Goal: Transaction & Acquisition: Book appointment/travel/reservation

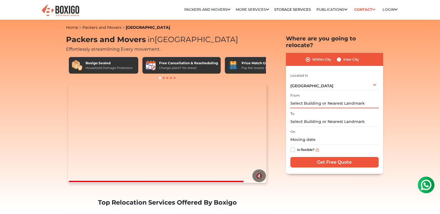
click at [313, 99] on input "text" at bounding box center [334, 104] width 88 height 10
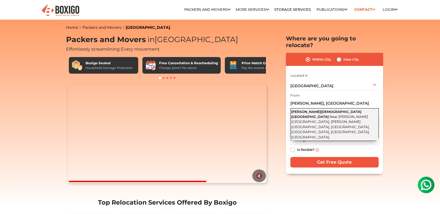
click at [353, 115] on span "Near [PERSON_NAME][GEOGRAPHIC_DATA], [PERSON_NAME][GEOGRAPHIC_DATA], [GEOGRAPHI…" at bounding box center [330, 127] width 78 height 25
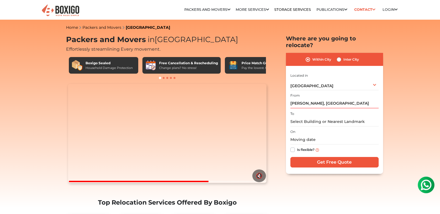
type input "[PERSON_NAME][DEMOGRAPHIC_DATA][GEOGRAPHIC_DATA], [GEOGRAPHIC_DATA][PERSON_NAME…"
click at [341, 117] on input "text" at bounding box center [334, 122] width 88 height 10
click at [343, 117] on input "text" at bounding box center [334, 122] width 88 height 10
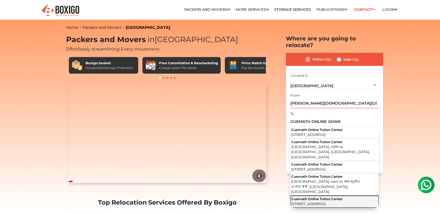
click at [325, 202] on span "[STREET_ADDRESS]" at bounding box center [308, 204] width 34 height 4
type input "Cuemath Online Tution Center, [STREET_ADDRESS]"
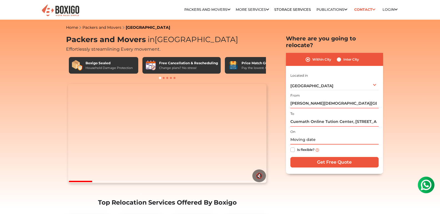
click at [325, 137] on input "text" at bounding box center [334, 140] width 88 height 10
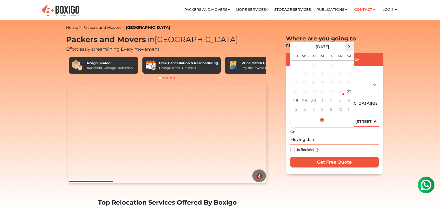
click at [347, 43] on span at bounding box center [348, 46] width 7 height 7
click at [295, 43] on span at bounding box center [295, 46] width 7 height 7
click at [293, 97] on td "28" at bounding box center [295, 100] width 9 height 9
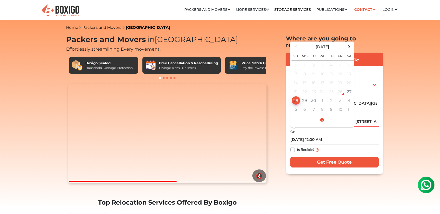
click at [367, 145] on div "Is flexible?" at bounding box center [334, 150] width 88 height 11
click at [327, 135] on input "[DATE] 12:00 AM" at bounding box center [334, 140] width 88 height 10
click at [317, 135] on input "[DATE] 12:00 AM" at bounding box center [334, 140] width 88 height 10
type input "[DATE] 10:00 AM"
click at [348, 149] on div "Is flexible?" at bounding box center [334, 150] width 88 height 11
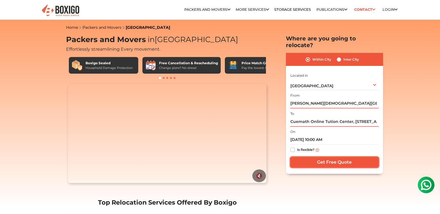
click at [345, 157] on input "Get Free Quote" at bounding box center [334, 162] width 88 height 11
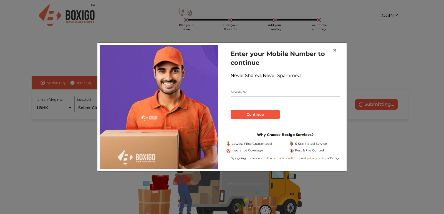
click at [254, 95] on input "text" at bounding box center [284, 92] width 109 height 9
type input "8073526578"
click at [267, 112] on button "Continue" at bounding box center [254, 114] width 49 height 9
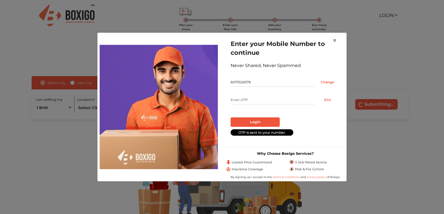
click at [278, 96] on input "text" at bounding box center [272, 100] width 84 height 9
type input "5679"
click at [266, 121] on button "Login" at bounding box center [254, 122] width 49 height 9
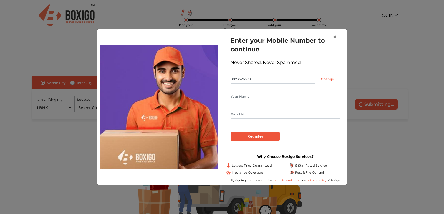
click at [255, 96] on input "text" at bounding box center [284, 96] width 109 height 9
type input "Shrinidhi H A"
click at [262, 111] on input "text" at bounding box center [284, 114] width 109 height 9
type input "ITSHRINIDHI@GMAIL.COM"
click at [257, 137] on input "Register" at bounding box center [254, 136] width 49 height 9
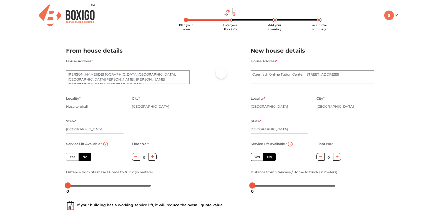
click at [197, 97] on div at bounding box center [220, 116] width 53 height 153
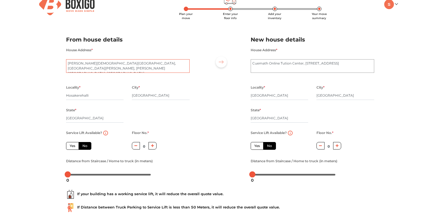
click at [128, 70] on textarea "Shri Kalikamba Devi Temple, Near Hrishikesh school, Hrishikesh Nagar, Mookambik…" at bounding box center [127, 66] width 123 height 14
click at [178, 105] on div "City * Bengaluru" at bounding box center [161, 95] width 58 height 23
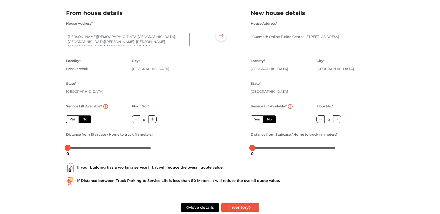
scroll to position [0, 0]
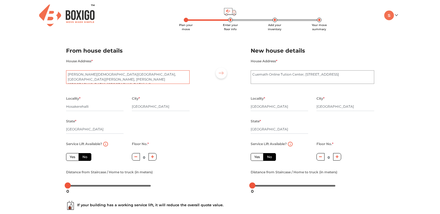
click at [118, 81] on textarea "Shri Kalikamba Devi Temple, Near Hrishikesh school, Hrishikesh Nagar, Mookambik…" at bounding box center [127, 77] width 123 height 14
type textarea "Bharadwaj, 6th Main,Mookambika Nagar, hoskerehalli"
click at [298, 76] on textarea "Cuemath Online Tution Center, 35th B Cross Road, 4th T Block East" at bounding box center [311, 77] width 123 height 14
type textarea "G"
type textarea "#94, 5th Main, LIC Colony, Jayanagar 3rd block"
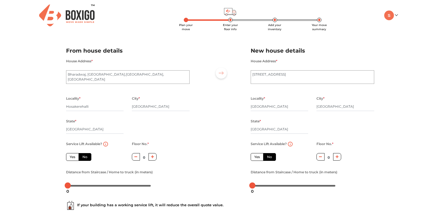
click at [331, 118] on div "City * Bengaluru" at bounding box center [345, 106] width 58 height 23
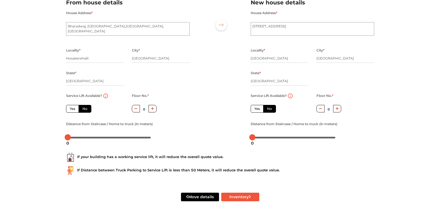
scroll to position [49, 0]
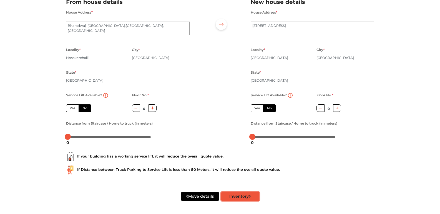
click at [253, 196] on button "Inventory" at bounding box center [240, 196] width 38 height 9
radio input "true"
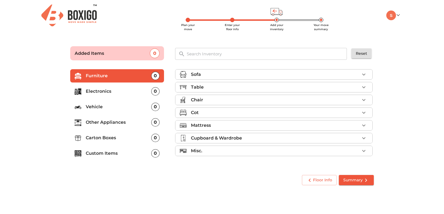
click at [279, 74] on div "Sofa" at bounding box center [275, 74] width 169 height 7
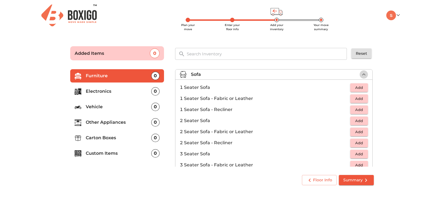
click at [363, 74] on icon "button" at bounding box center [363, 74] width 7 height 7
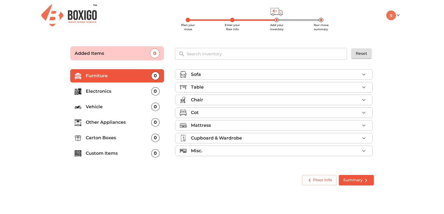
click at [335, 104] on li "Chair" at bounding box center [273, 100] width 197 height 10
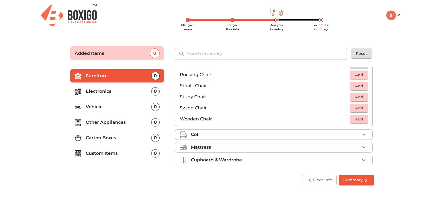
scroll to position [195, 0]
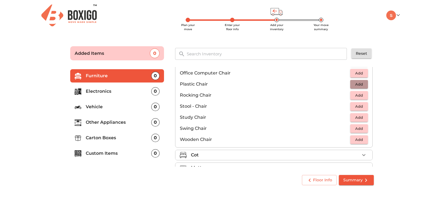
click at [353, 86] on span "Add" at bounding box center [359, 84] width 12 height 6
click at [360, 86] on icon "button" at bounding box center [363, 84] width 7 height 7
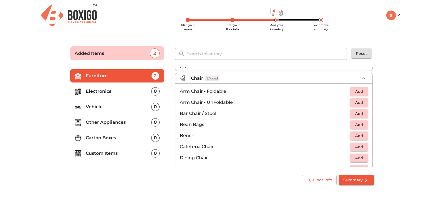
scroll to position [18, 0]
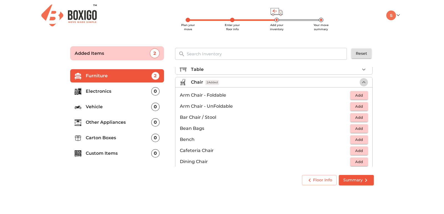
click at [363, 82] on icon "button" at bounding box center [363, 82] width 7 height 7
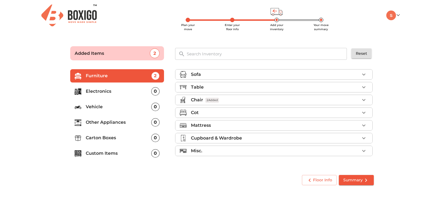
scroll to position [0, 0]
click at [333, 125] on div "Mattress" at bounding box center [275, 125] width 169 height 7
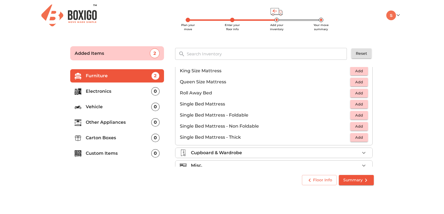
scroll to position [102, 0]
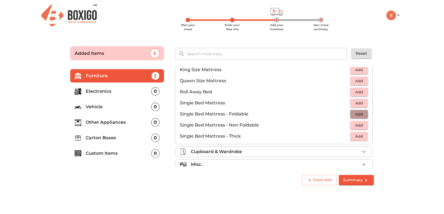
click at [354, 112] on span "Add" at bounding box center [359, 114] width 12 height 6
click at [362, 114] on icon "button" at bounding box center [364, 114] width 4 height 4
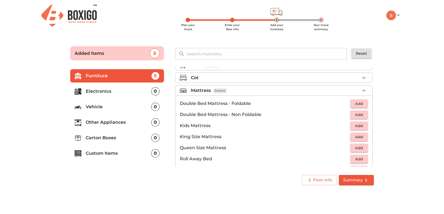
scroll to position [22, 0]
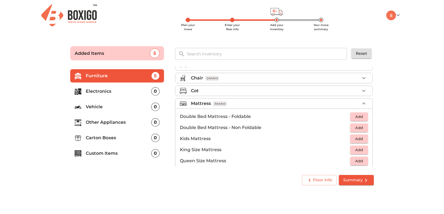
click at [362, 104] on icon "button" at bounding box center [363, 104] width 3 height 2
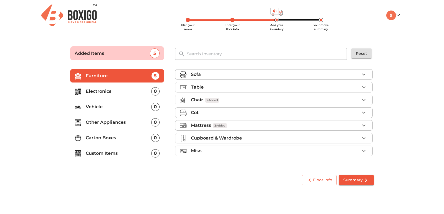
scroll to position [0, 0]
click at [364, 140] on icon "button" at bounding box center [363, 138] width 7 height 7
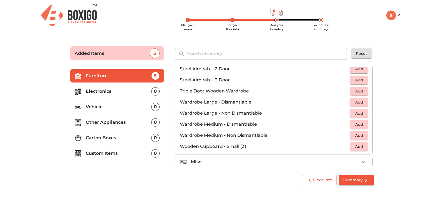
scroll to position [185, 0]
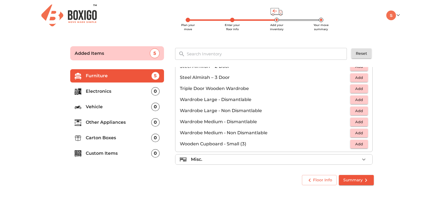
click at [346, 160] on div "Misc." at bounding box center [275, 159] width 169 height 7
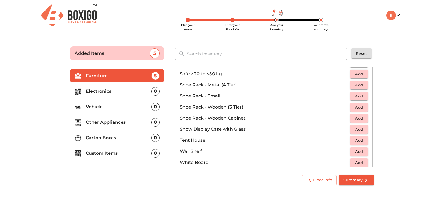
scroll to position [298, 0]
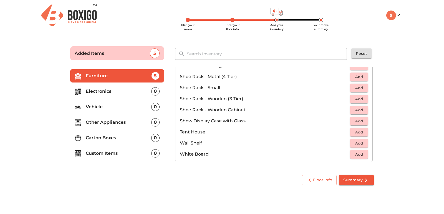
click at [141, 92] on p "Electronics" at bounding box center [118, 91] width 65 height 7
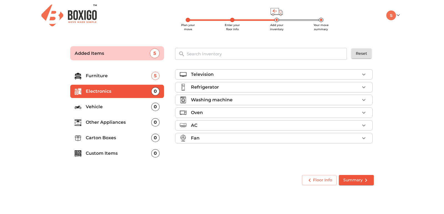
scroll to position [0, 0]
click at [240, 98] on div "Washing machine" at bounding box center [275, 100] width 169 height 7
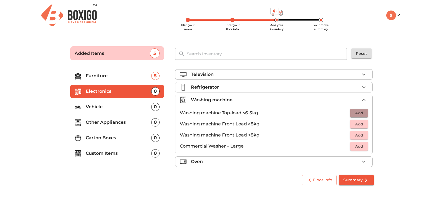
click at [358, 114] on span "Add" at bounding box center [359, 113] width 12 height 6
click at [333, 101] on div "Washing machine 1 Added" at bounding box center [275, 100] width 169 height 7
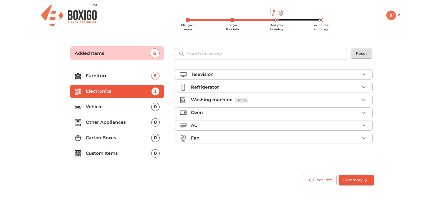
click at [141, 108] on p "Vehicle" at bounding box center [118, 107] width 65 height 7
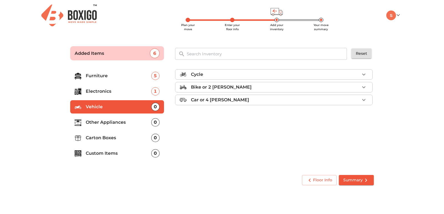
click at [116, 125] on p "Other Appliances" at bounding box center [118, 122] width 65 height 7
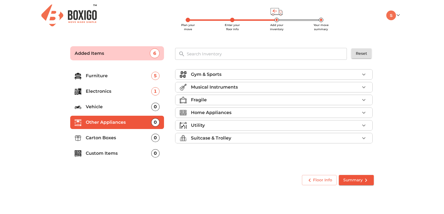
click at [224, 124] on div "Utility" at bounding box center [275, 125] width 169 height 7
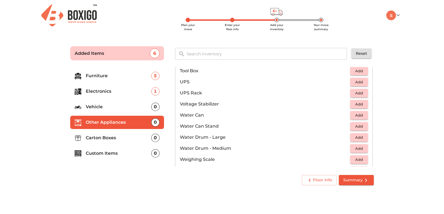
scroll to position [418, 0]
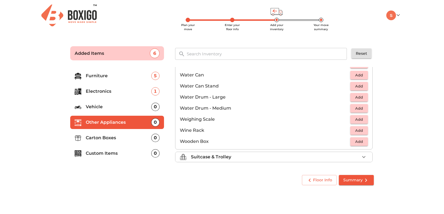
click at [288, 155] on div "Suitcase & Trolley" at bounding box center [275, 157] width 169 height 7
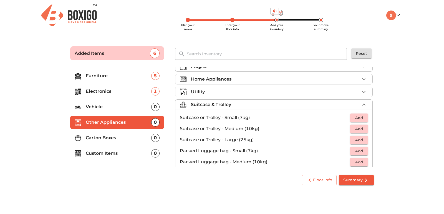
scroll to position [30, 0]
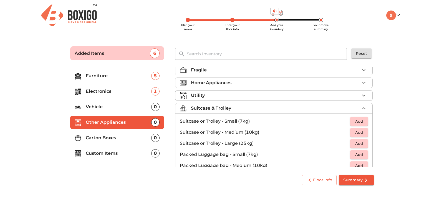
click at [347, 108] on div "Suitcase & Trolley" at bounding box center [275, 108] width 169 height 7
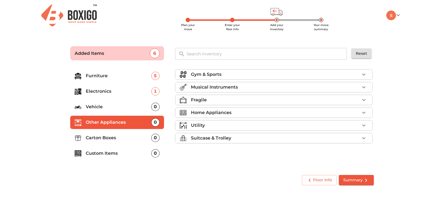
scroll to position [0, 0]
click at [340, 124] on div "Utility" at bounding box center [275, 125] width 169 height 7
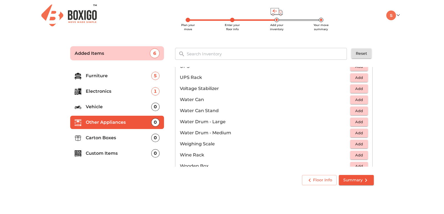
scroll to position [418, 0]
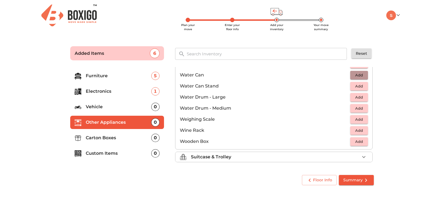
click at [360, 73] on span "Add" at bounding box center [359, 75] width 12 height 6
click at [361, 156] on icon "button" at bounding box center [363, 157] width 7 height 7
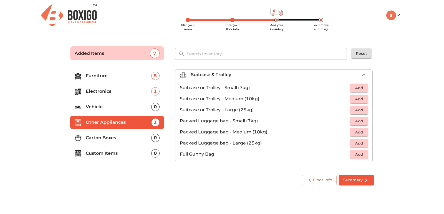
scroll to position [64, 0]
click at [118, 137] on p "Carton Boxes" at bounding box center [118, 138] width 65 height 7
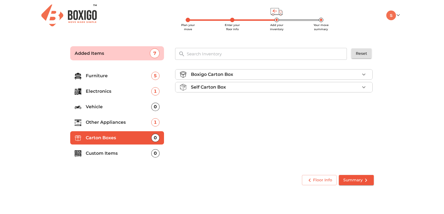
click at [340, 72] on div "Boxigo Carton Box" at bounding box center [275, 74] width 169 height 7
click at [356, 88] on span "Add" at bounding box center [359, 88] width 12 height 6
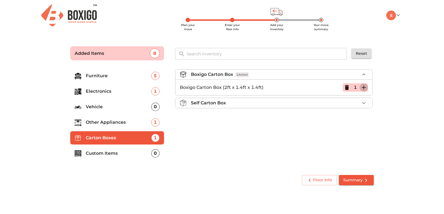
click at [363, 88] on icon "button" at bounding box center [364, 88] width 4 height 4
click at [343, 74] on div "Boxigo Carton Box 5 Added" at bounding box center [275, 74] width 169 height 7
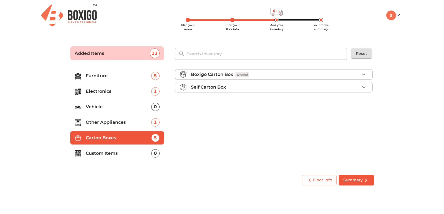
click at [127, 156] on p "Custom Items" at bounding box center [118, 153] width 65 height 7
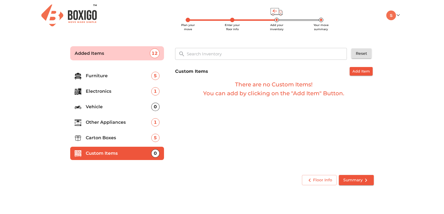
click at [138, 75] on p "Furniture" at bounding box center [118, 76] width 65 height 7
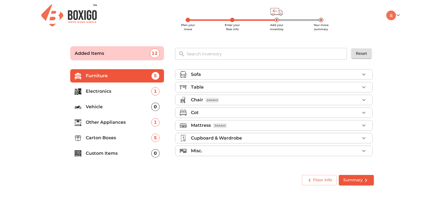
click at [305, 146] on li "Misc." at bounding box center [273, 151] width 197 height 10
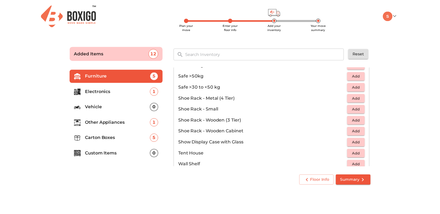
scroll to position [279, 0]
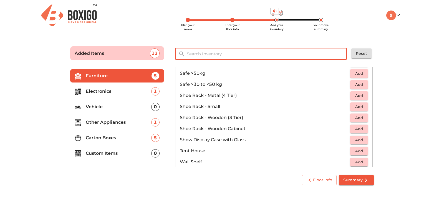
click at [275, 58] on input "text" at bounding box center [266, 54] width 167 height 12
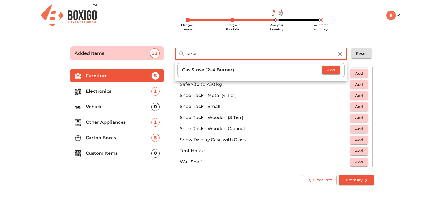
type input "stov"
click at [329, 72] on span "Add" at bounding box center [331, 70] width 12 height 6
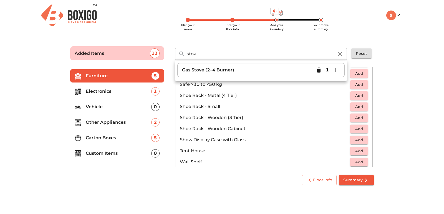
click at [339, 55] on icon "button" at bounding box center [340, 54] width 7 height 7
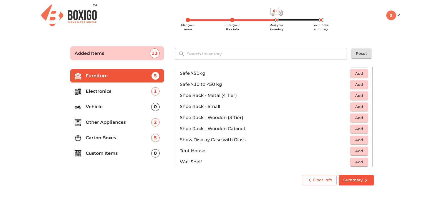
click at [315, 56] on input "text" at bounding box center [266, 54] width 167 height 12
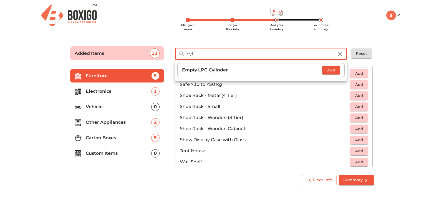
type input "cyl"
click at [329, 72] on span "Add" at bounding box center [331, 70] width 12 height 6
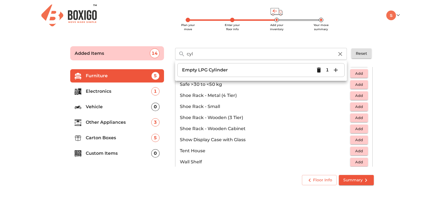
click at [340, 56] on icon "button" at bounding box center [340, 54] width 7 height 7
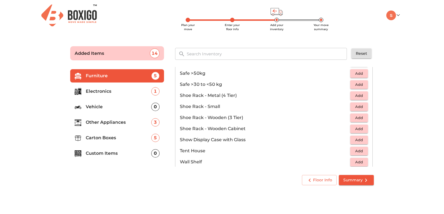
click at [402, 99] on main "Plan your move Enter your floor info Add your inventory Your move summary Added…" at bounding box center [222, 115] width 444 height 153
click at [360, 183] on span "Summary" at bounding box center [356, 180] width 26 height 7
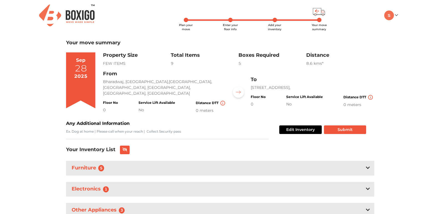
click at [413, 101] on div "Plan your move Enter your floor info Add your inventory Your move summary My Mo…" at bounding box center [220, 129] width 440 height 259
click at [397, 17] on link at bounding box center [390, 14] width 13 height 5
click at [412, 42] on link "Make Estimate" at bounding box center [406, 44] width 44 height 10
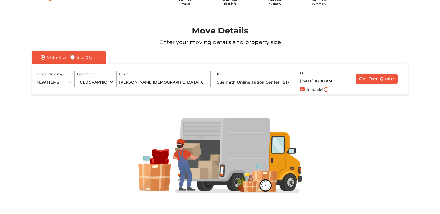
scroll to position [29, 0]
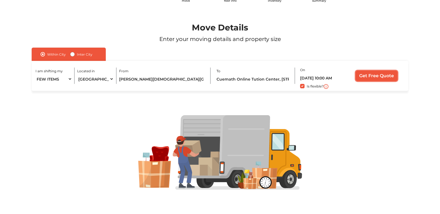
click at [366, 77] on input "Get Free Quote" at bounding box center [376, 76] width 42 height 11
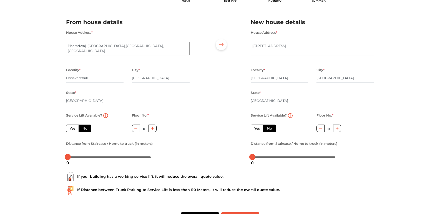
click at [300, 28] on div "New house details House Address * #94, 5th Main, LIC Colony, Jayanagar 3rd bloc…" at bounding box center [312, 91] width 132 height 146
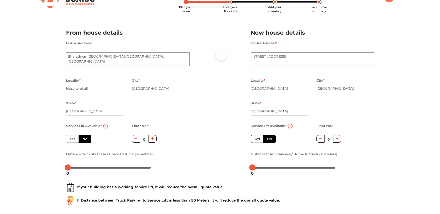
scroll to position [17, 0]
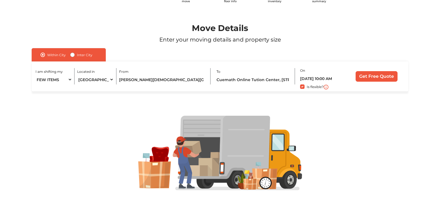
scroll to position [28, 0]
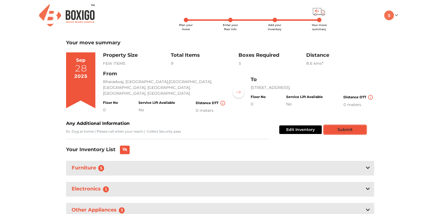
click at [344, 128] on button "Submit" at bounding box center [345, 130] width 42 height 9
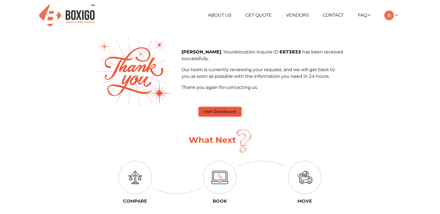
click at [221, 114] on button "Visit Dashboard" at bounding box center [220, 112] width 42 height 9
